Goal: Navigation & Orientation: Find specific page/section

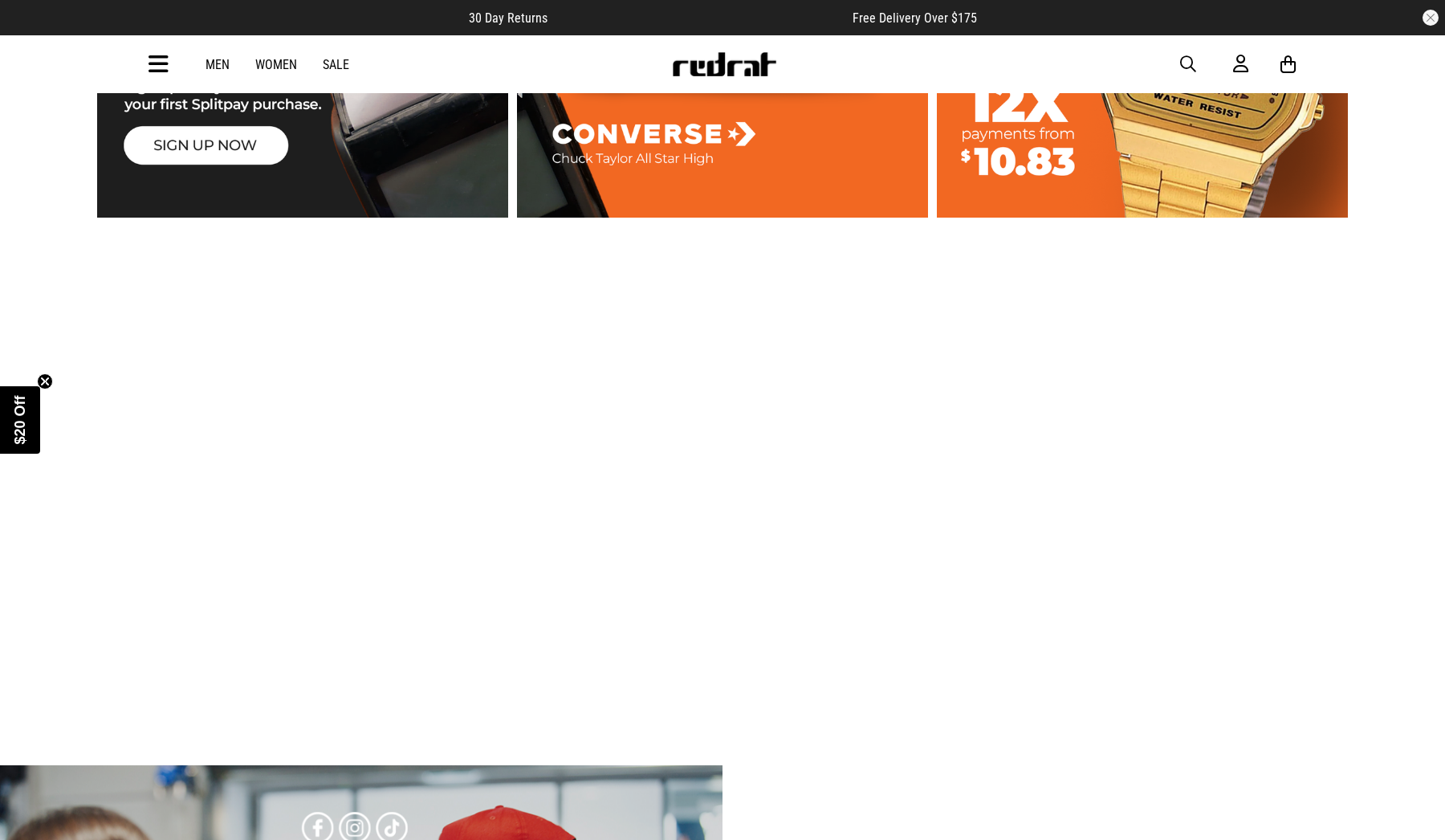
scroll to position [2986, 0]
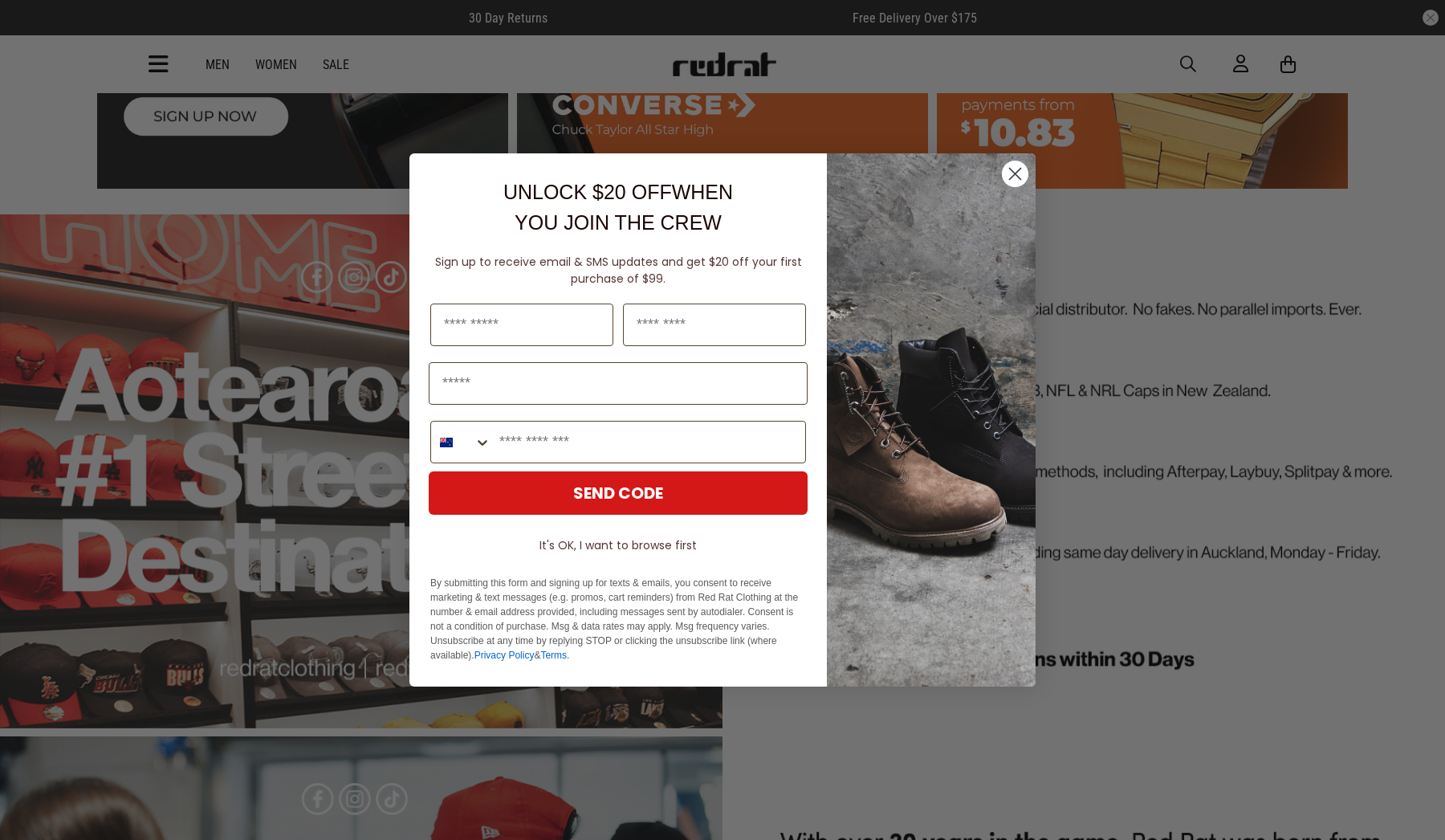
click at [1016, 162] on circle "Close dialog" at bounding box center [1014, 174] width 27 height 27
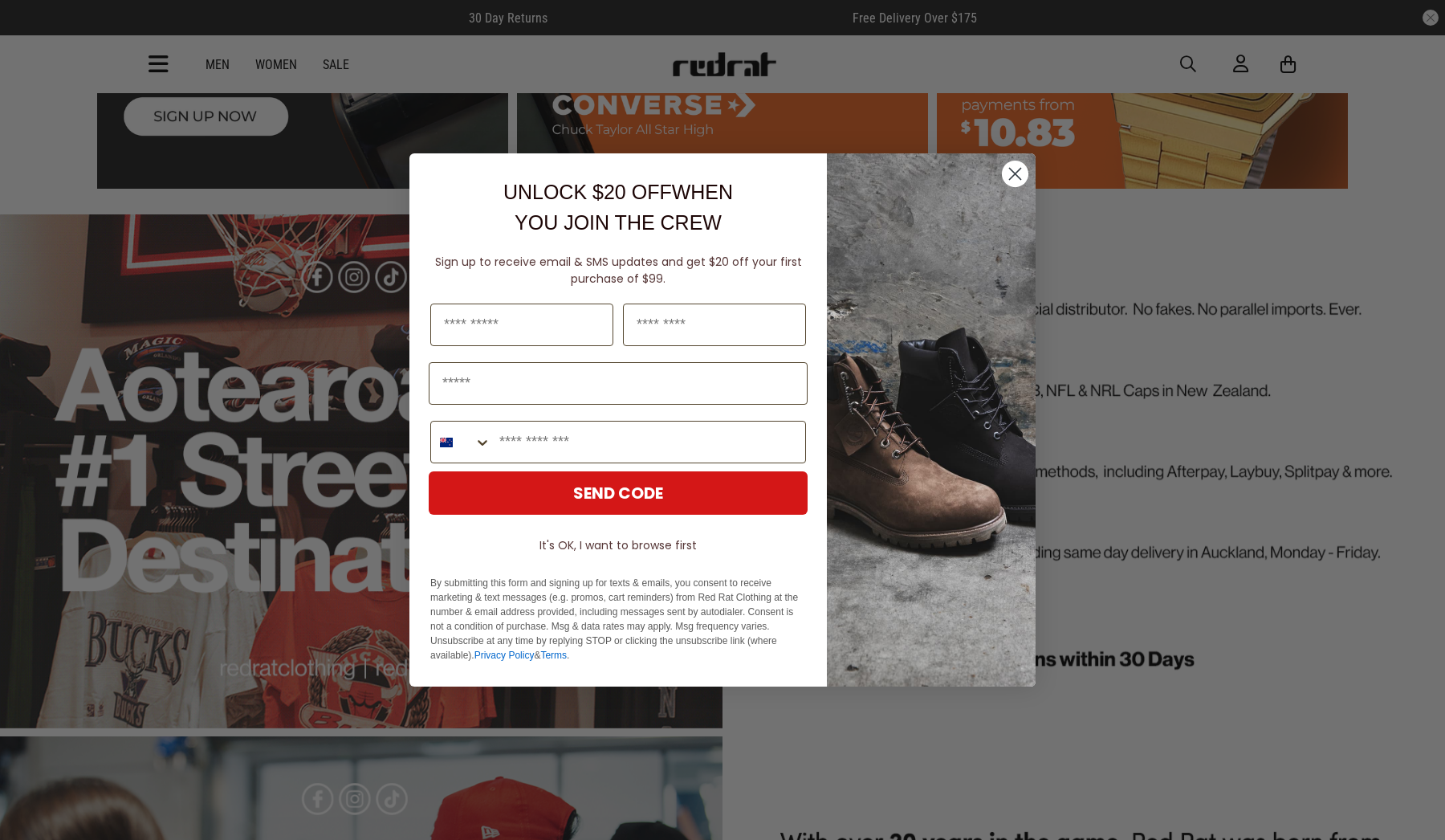
drag, startPoint x: 1016, startPoint y: 174, endPoint x: 1019, endPoint y: 448, distance: 274.0
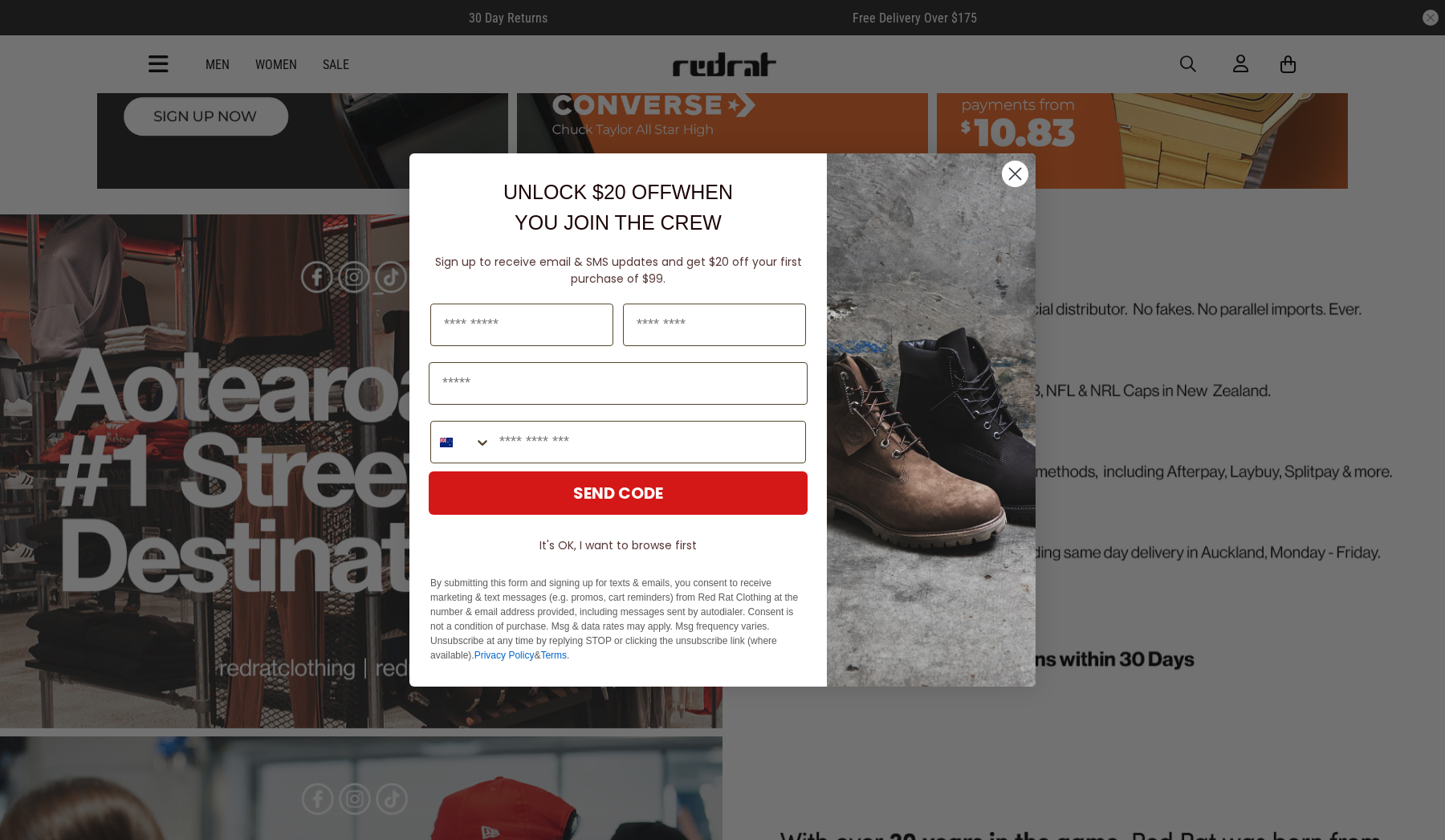
click at [1016, 175] on icon "Close dialog" at bounding box center [1014, 174] width 28 height 28
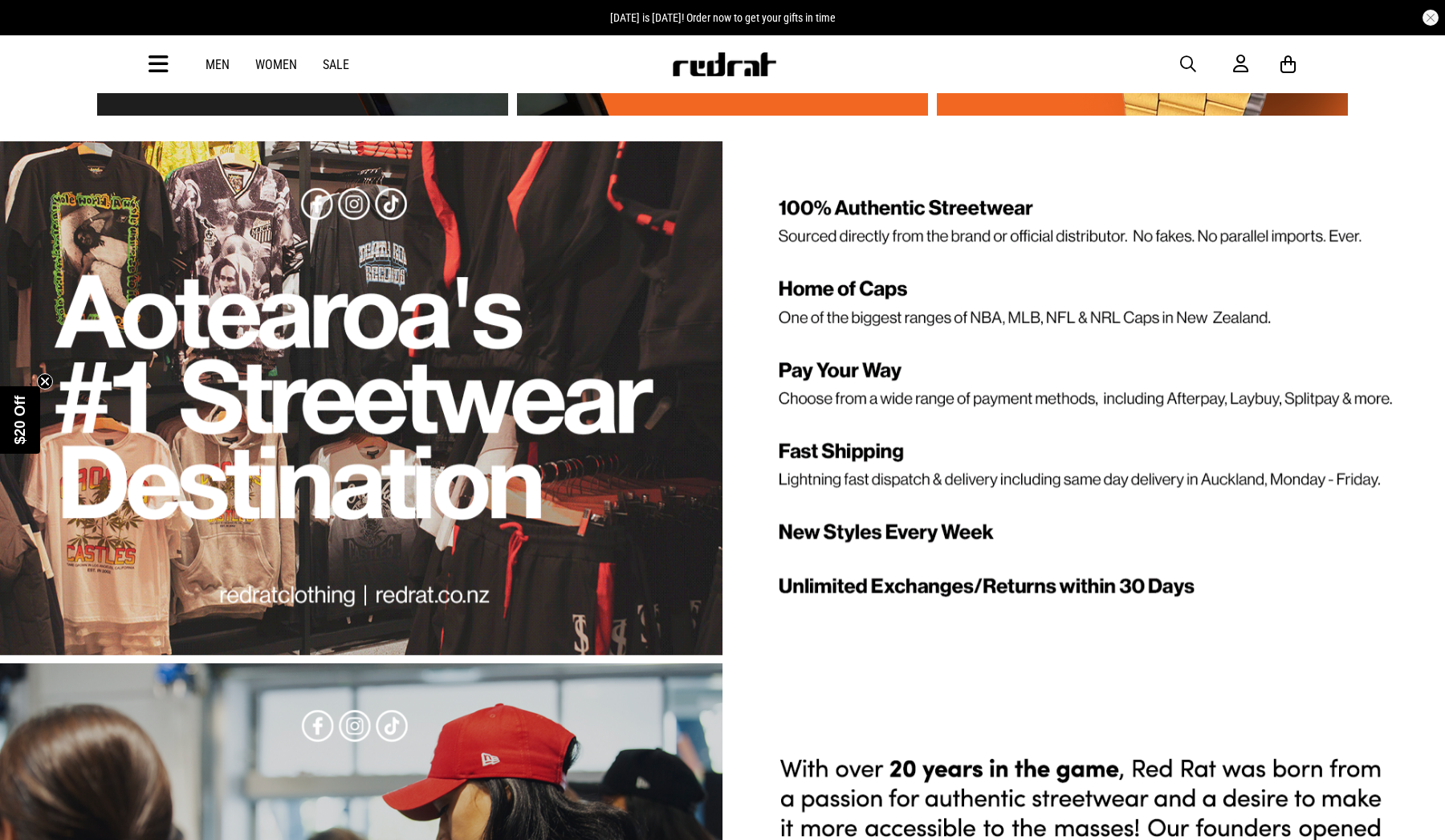
scroll to position [2622, 0]
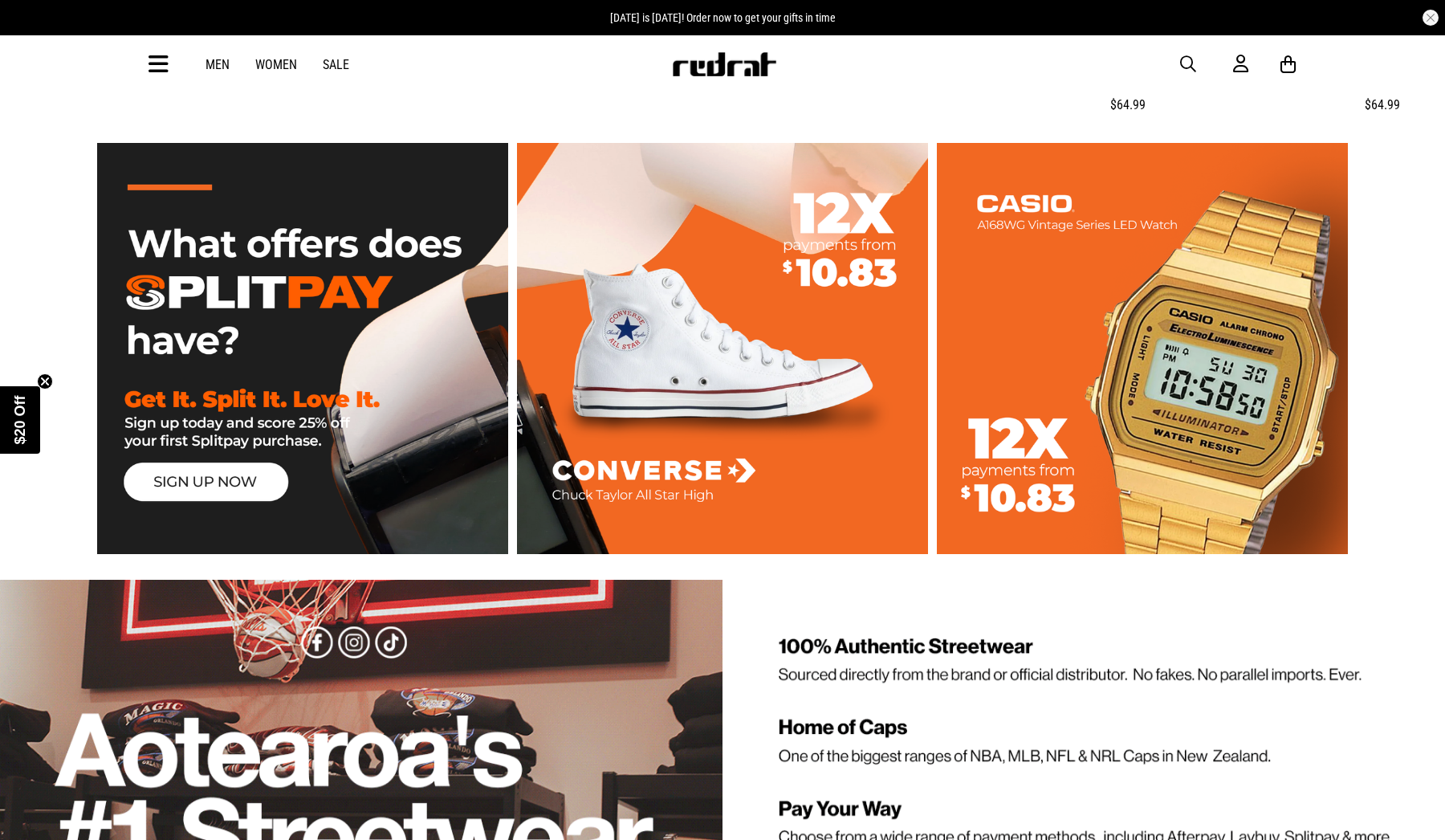
click at [218, 59] on link "Men" at bounding box center [218, 64] width 24 height 16
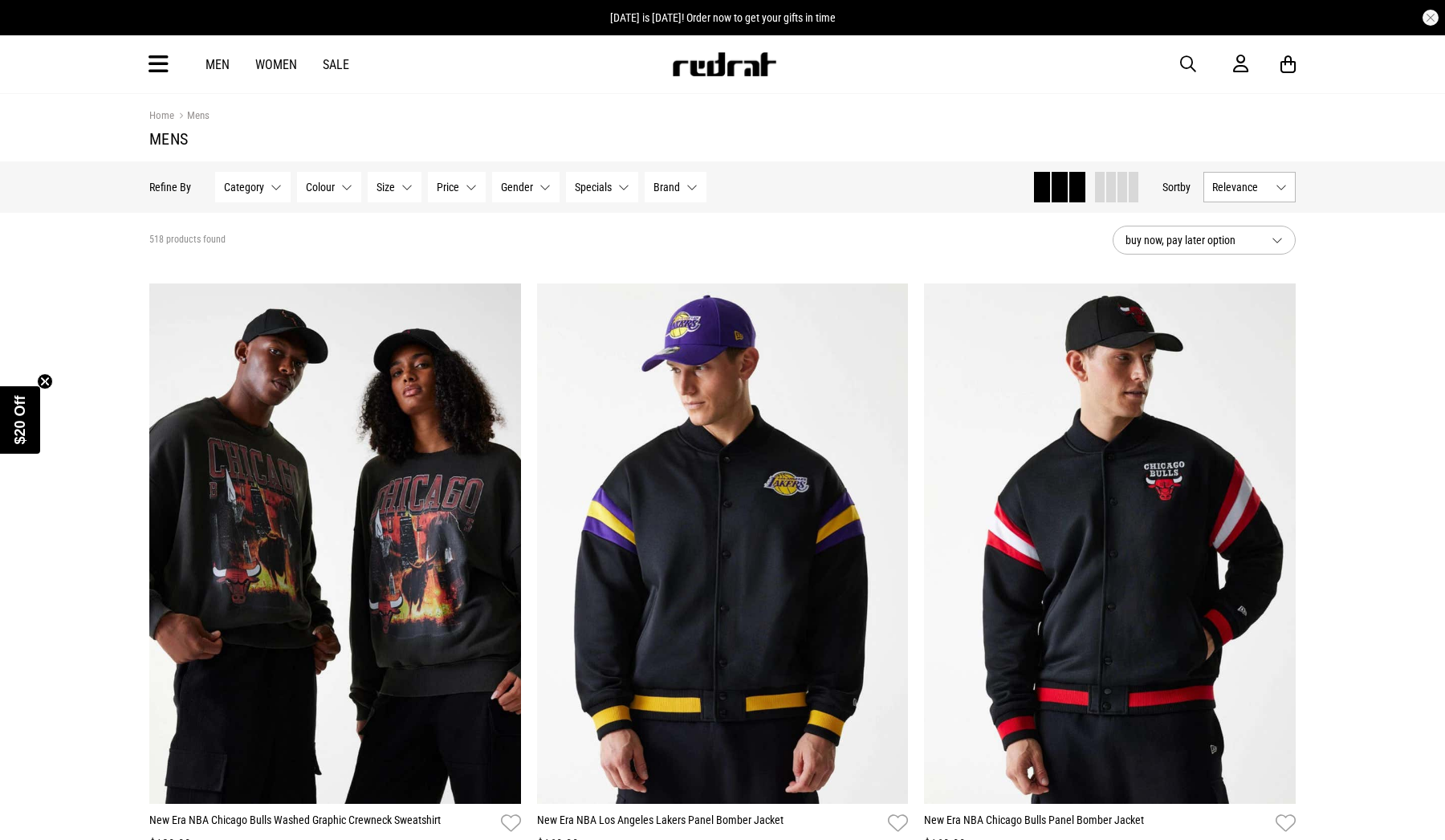
click at [162, 67] on icon at bounding box center [159, 64] width 20 height 27
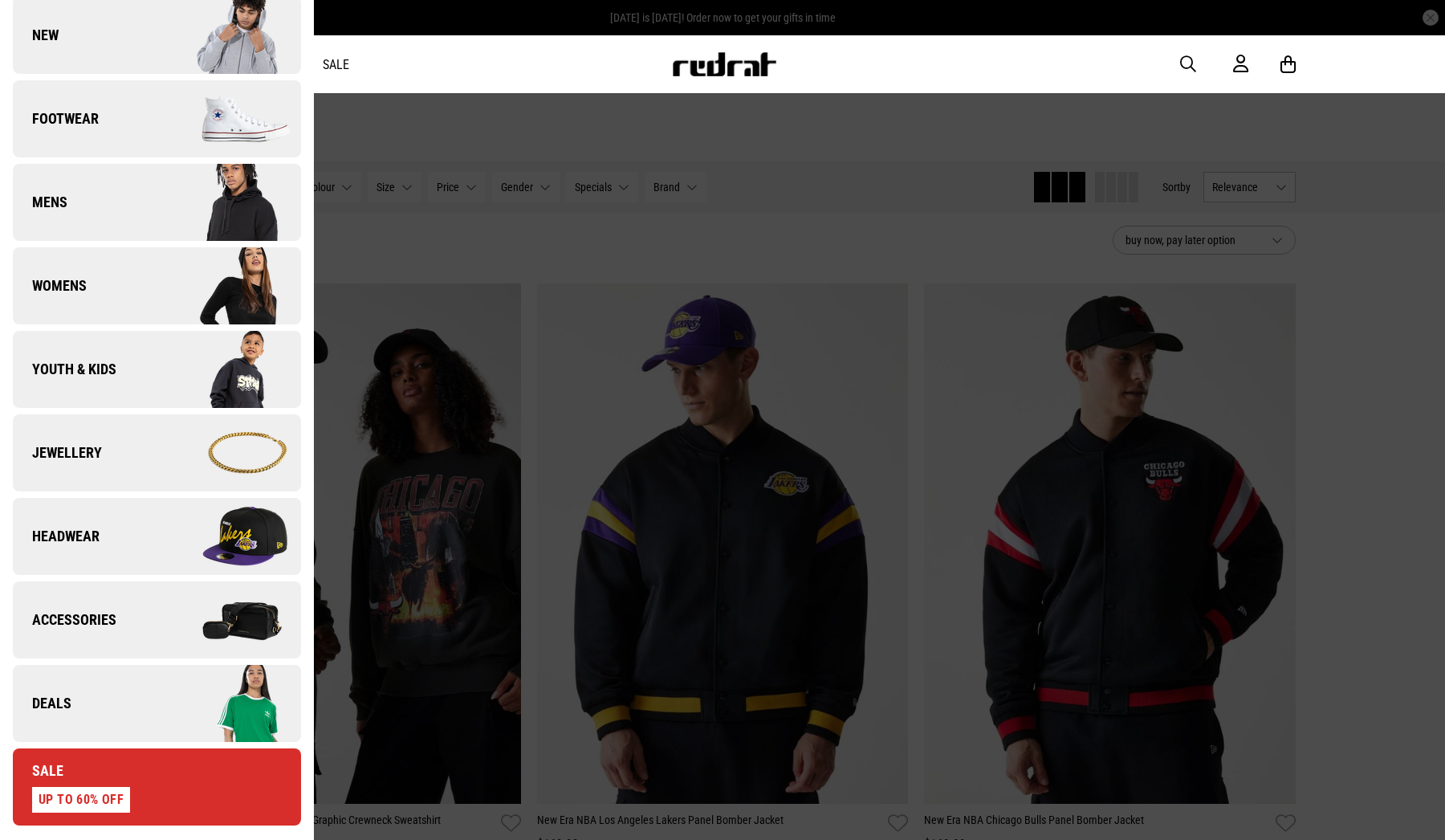
scroll to position [98, 0]
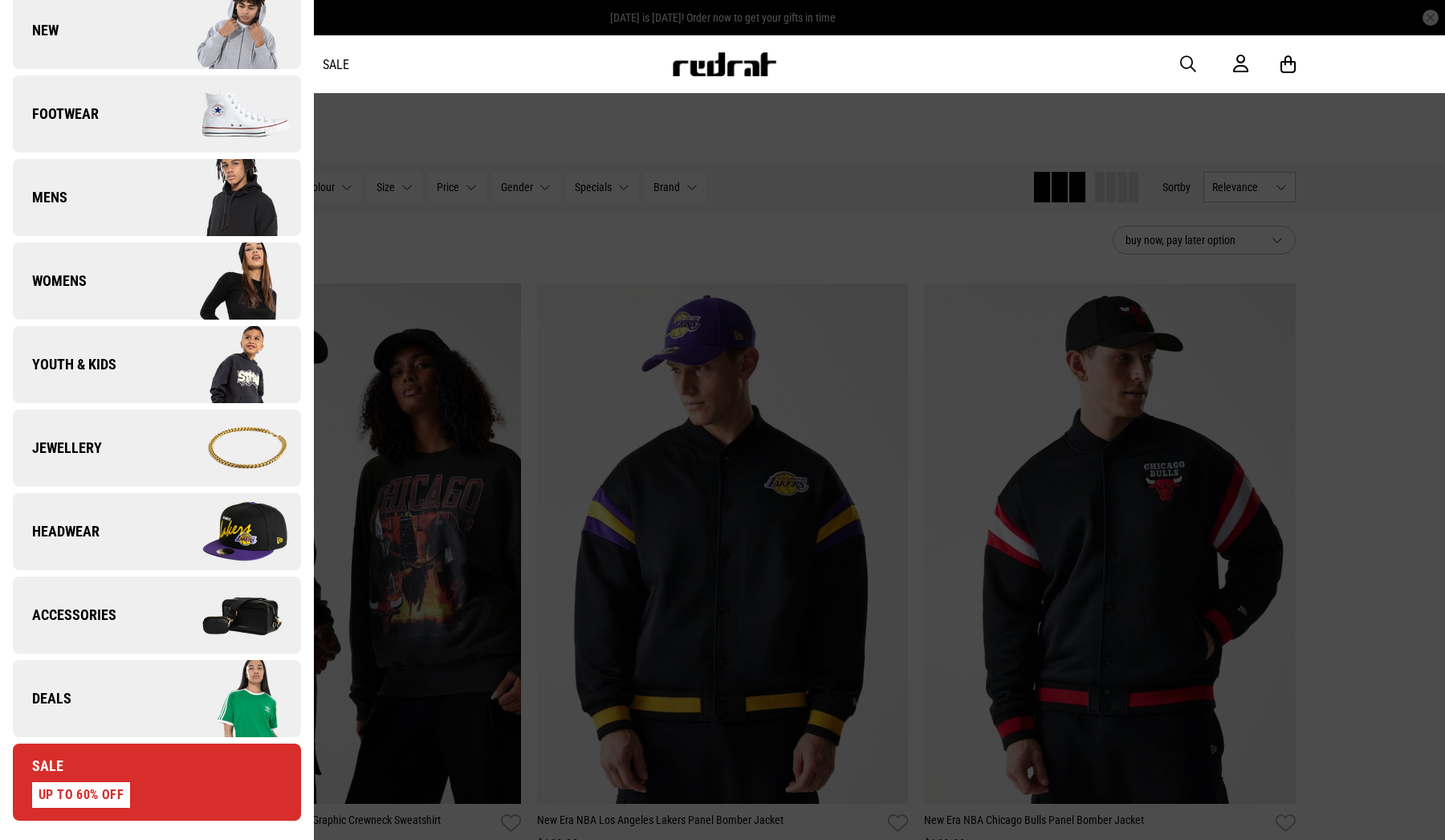
click at [125, 443] on link "Jewellery" at bounding box center [157, 448] width 288 height 77
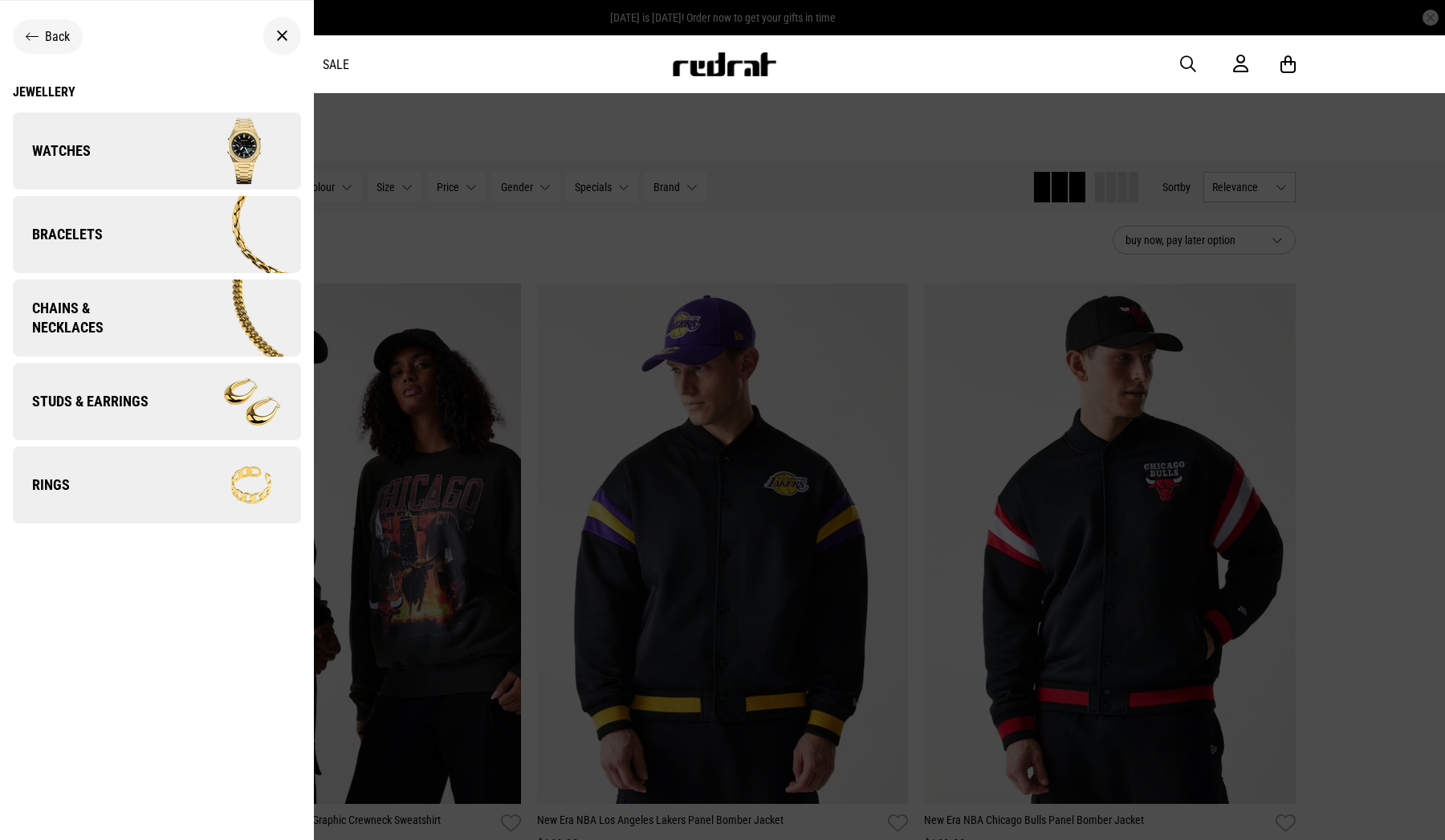
click at [1244, 564] on div at bounding box center [722, 420] width 1445 height 840
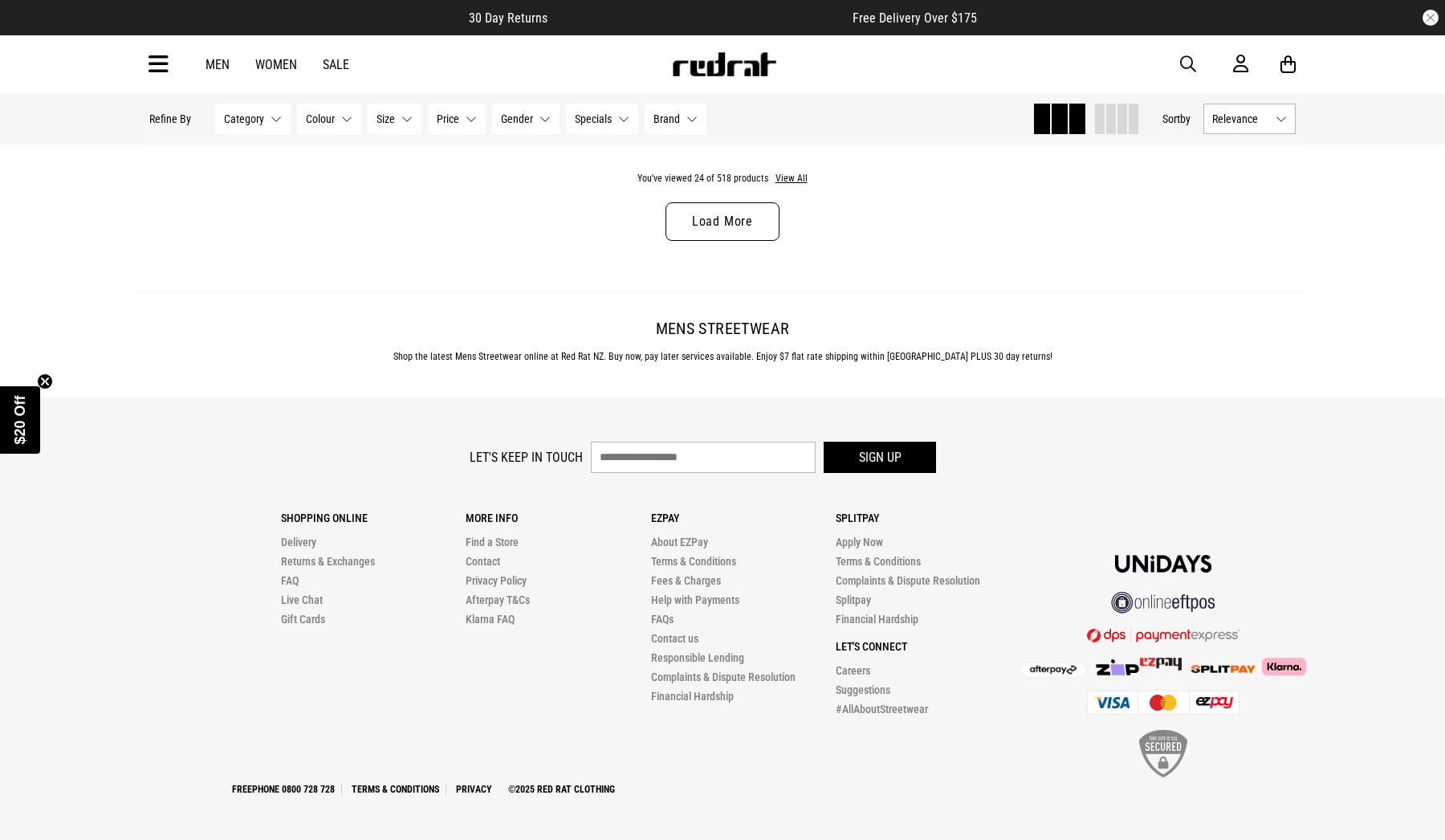
scroll to position [5271, 0]
click at [493, 543] on link "Find a Store" at bounding box center [492, 543] width 53 height 13
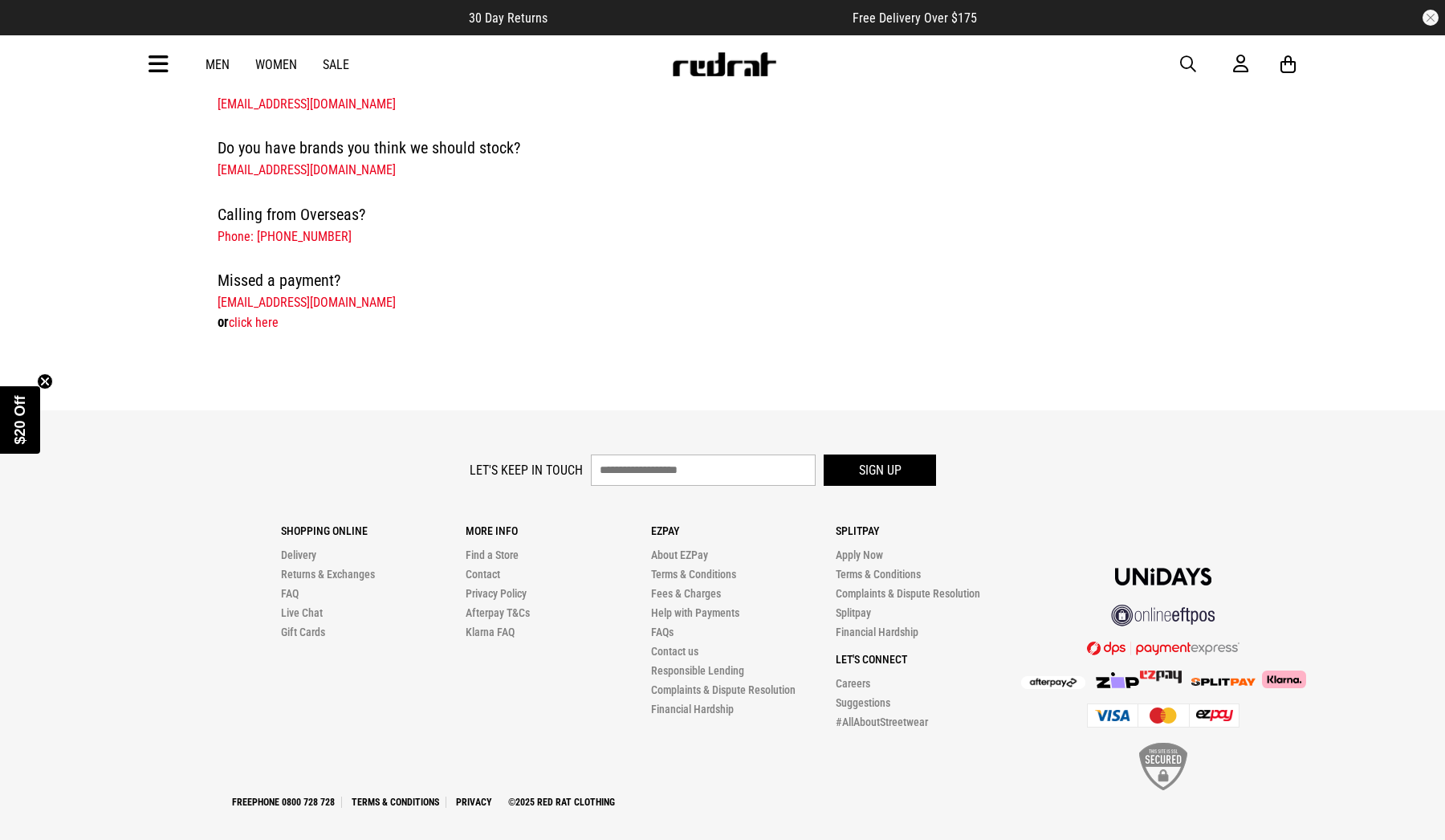
scroll to position [573, 0]
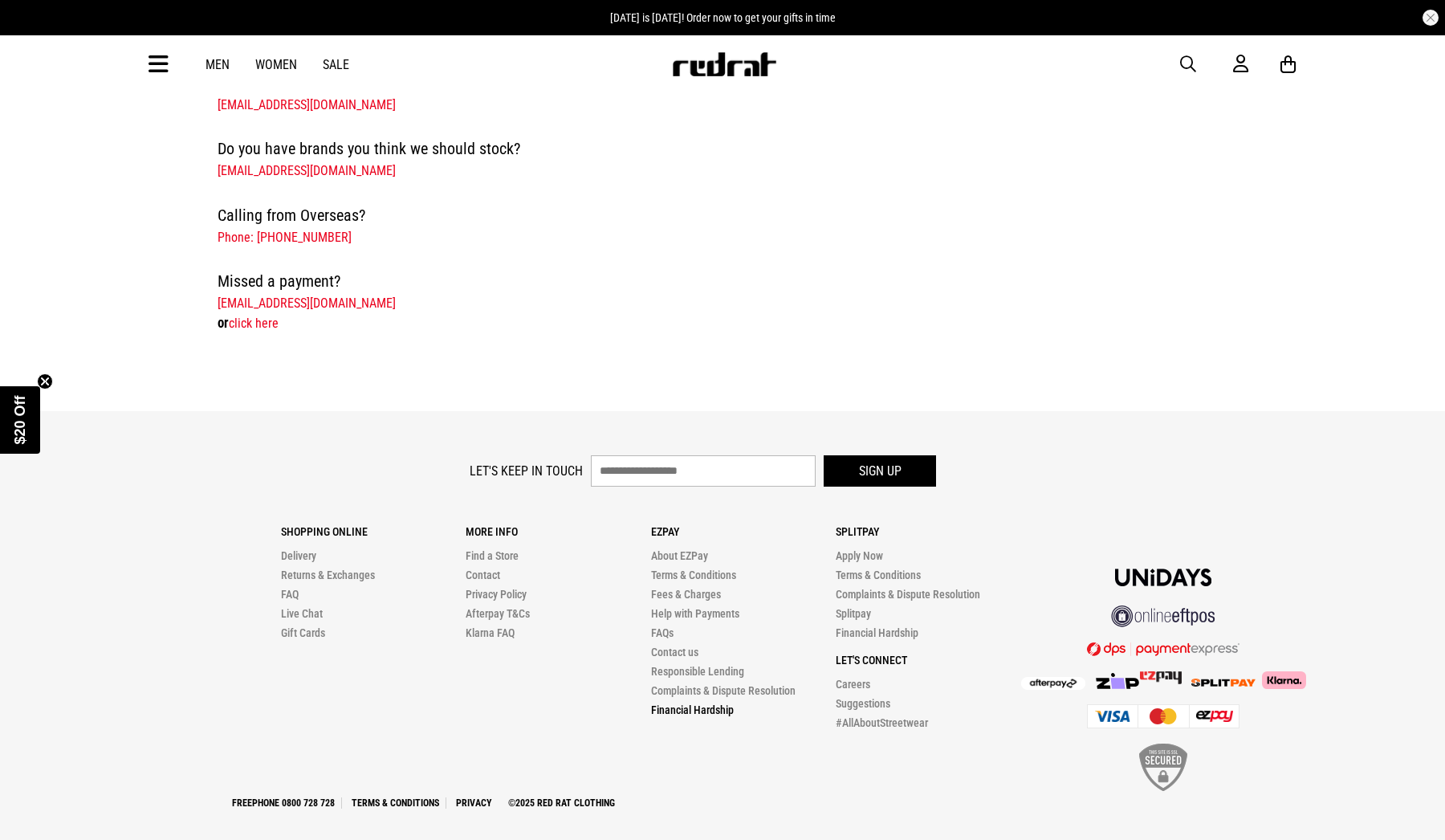
click at [709, 703] on link "Financial Hardship" at bounding box center [692, 710] width 83 height 13
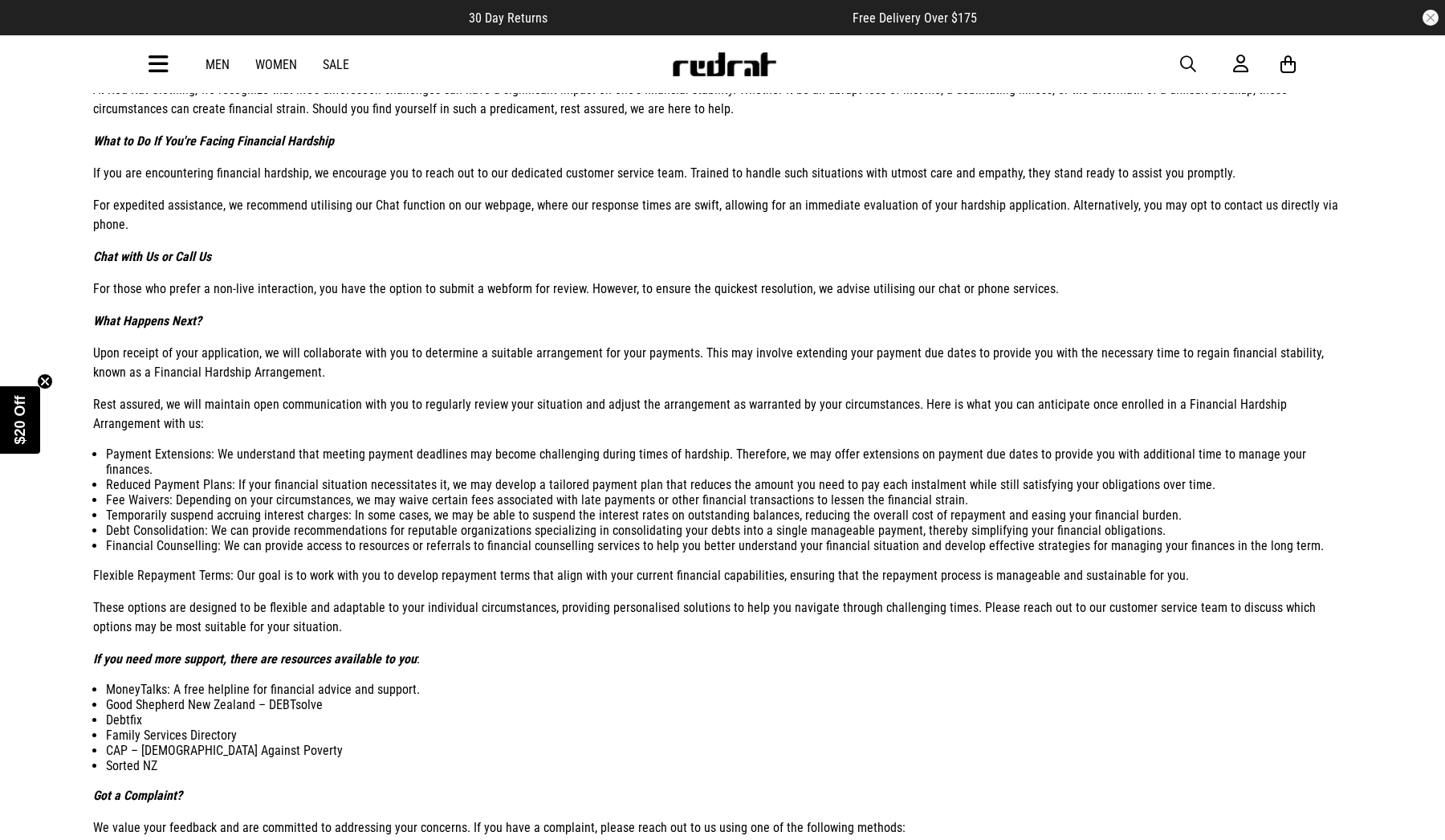
scroll to position [159, 0]
